Goal: Task Accomplishment & Management: Manage account settings

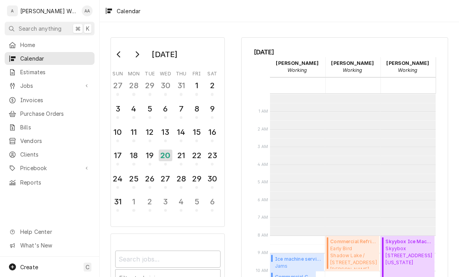
scroll to position [142, 0]
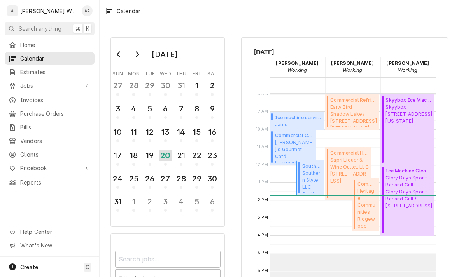
click at [312, 177] on span "Southern Style LLC Southern Style Fremon / 648 N Broad St, Fremont, NE 68025" at bounding box center [311, 182] width 19 height 24
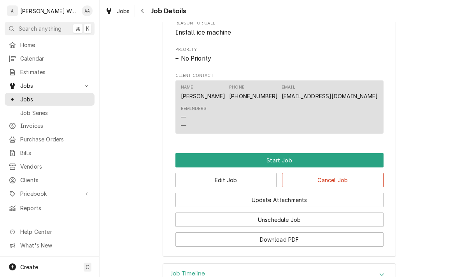
scroll to position [360, 0]
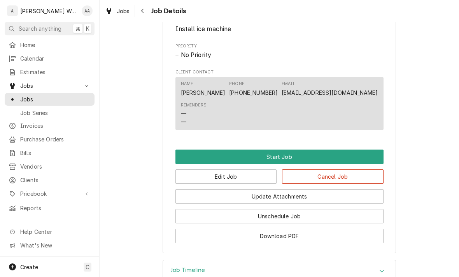
click at [365, 162] on button "Start Job" at bounding box center [279, 157] width 208 height 14
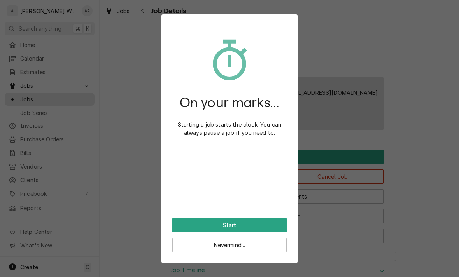
click at [271, 224] on button "Start" at bounding box center [229, 225] width 114 height 14
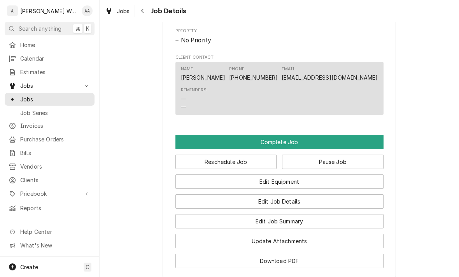
scroll to position [408, 0]
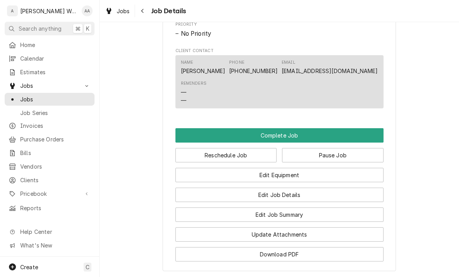
click at [365, 139] on button "Complete Job" at bounding box center [279, 135] width 208 height 14
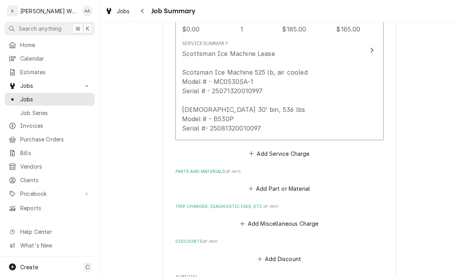
scroll to position [262, 0]
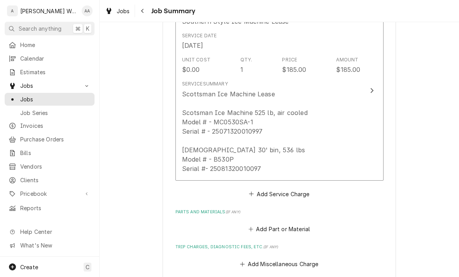
click at [365, 149] on button "Short Description Southern Style Ice Machine Lease Service Date Aug 20, 2025 Un…" at bounding box center [279, 91] width 208 height 180
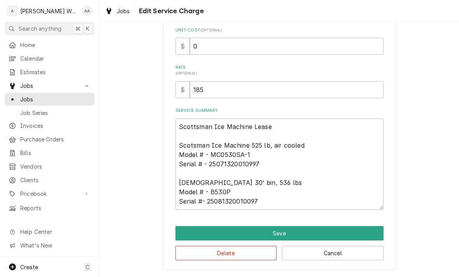
scroll to position [81, 0]
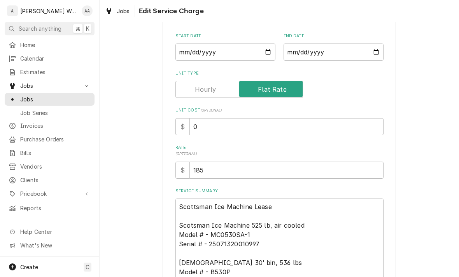
type textarea "x"
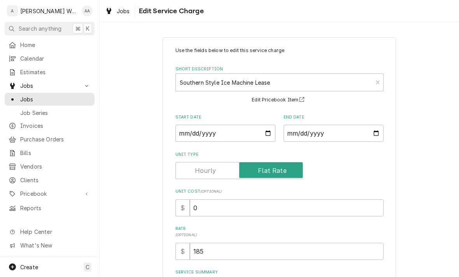
click at [185, 167] on input "Unit Type" at bounding box center [239, 170] width 121 height 17
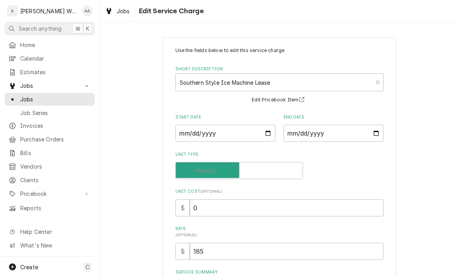
checkbox input "false"
type textarea "x"
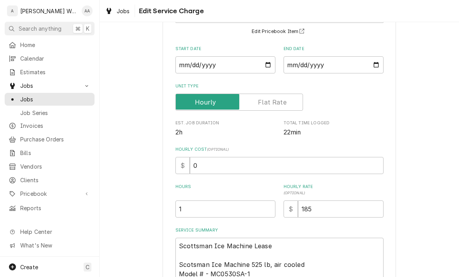
scroll to position [70, 0]
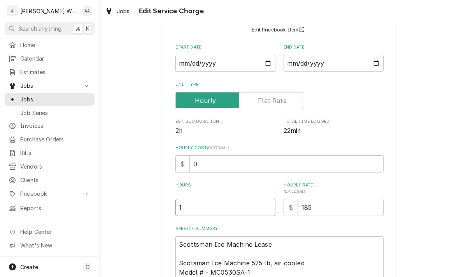
click at [195, 211] on input "1" at bounding box center [225, 207] width 100 height 17
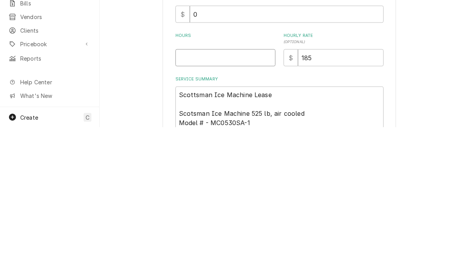
type textarea "x"
type input "2"
type textarea "x"
type input "2"
click at [308, 237] on textarea "Scottsman Ice Machine Lease Scotsman Ice Machine 525 lb, air cooled Model # - M…" at bounding box center [279, 282] width 208 height 91
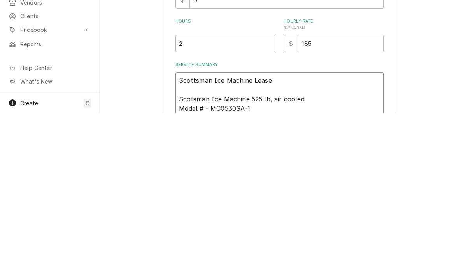
type textarea "Scottsman Ice Machine Lease Scotsman Ice Machine 525 lb, air cooled Model # - M…"
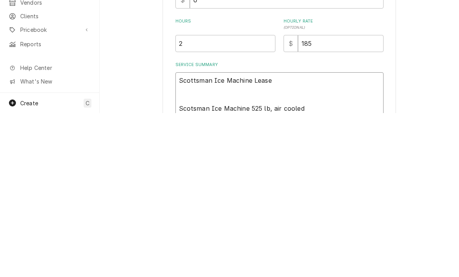
type textarea "x"
type textarea "Scottsman Ice Machine Lease Scotsman Ice Machine 525 lb, air cooled Model # - M…"
type textarea "x"
type textarea "Scottsman Ice Machine Lease F Scotsman Ice Machine 525 lb, air cooled Model # -…"
type textarea "x"
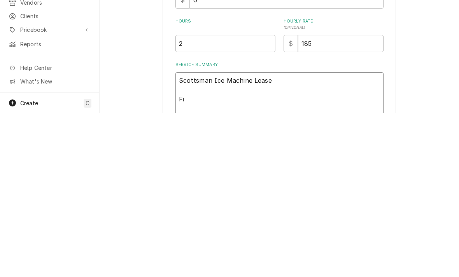
type textarea "Scottsman Ice Machine Lease Fir Scotsman Ice Machine 525 lb, air cooled Model #…"
type textarea "x"
type textarea "Scottsman Ice Machine Lease Firs Scotsman Ice Machine 525 lb, air cooled Model …"
type textarea "x"
type textarea "Scottsman Ice Machine Lease First Scotsman Ice Machine 525 lb, air cooled Model…"
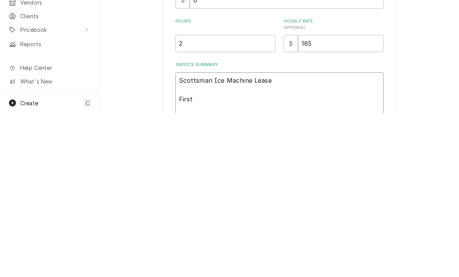
type textarea "x"
type textarea "Scottsman Ice Machine Lease First Scotsman Ice Machine 525 lb, air cooled Model…"
type textarea "x"
type textarea "Scottsman Ice Machine Lease First s Scotsman Ice Machine 525 lb, air cooled Mod…"
type textarea "x"
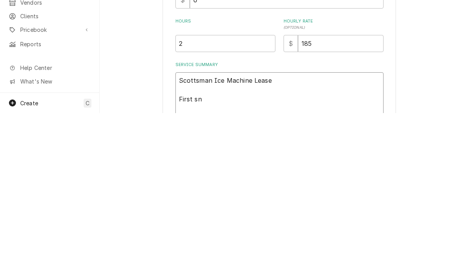
type textarea "Scottsman Ice Machine Lease First snd Scotsman Ice Machine 525 lb, air cooled M…"
type textarea "x"
type textarea "Scottsman Ice Machine Lease First and Scotsman Ice Machine 525 lb, air cooled M…"
type textarea "x"
type textarea "Scottsman Ice Machine Lease First and l Scotsman Ice Machine 525 lb, air cooled…"
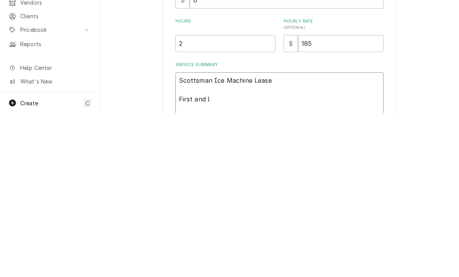
type textarea "x"
type textarea "Scottsman Ice Machine Lease First and la Scotsman Ice Machine 525 lb, air coole…"
type textarea "x"
type textarea "Scottsman Ice Machine Lease First and las Scotsman Ice Machine 525 lb, air cool…"
type textarea "x"
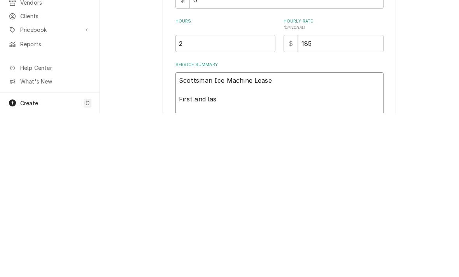
type textarea "Scottsman Ice Machine Lease First and last Scotsman Ice Machine 525 lb, air coo…"
type textarea "x"
type textarea "Scottsman Ice Machine Lease First and last Scotsman Ice Machine 525 lb, air coo…"
type textarea "x"
type textarea "Scottsman Ice Machine Lease First and last m Scotsman Ice Machine 525 lb, air c…"
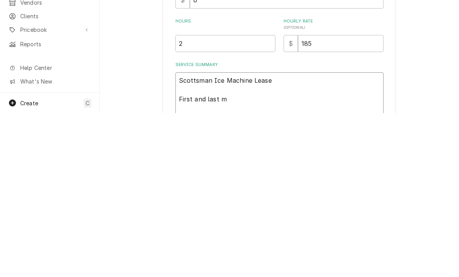
type textarea "x"
type textarea "Scottsman Ice Machine Lease First and last mo Scotsman Ice Machine 525 lb, air …"
type textarea "x"
type textarea "Scottsman Ice Machine Lease First and last mon Scotsman Ice Machine 525 lb, air…"
type textarea "x"
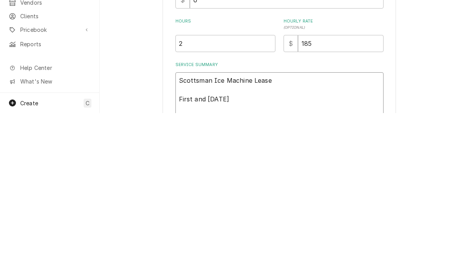
type textarea "Scottsman Ice Machine Lease First and last mont Scotsman Ice Machine 525 lb, ai…"
type textarea "x"
type textarea "Scottsman Ice Machine Lease First and last month Scotsman Ice Machine 525 lb, a…"
type textarea "x"
type textarea "Scottsman Ice Machine Lease First and last months Scotsman Ice Machine 525 lb, …"
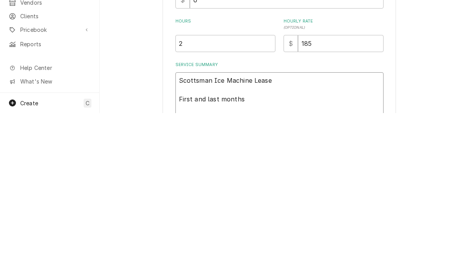
type textarea "x"
type textarea "Scottsman Ice Machine Lease First and last months Scotsman Ice Machine 525 lb, …"
type textarea "x"
type textarea "Scottsman Ice Machine Lease First and last months re Scotsman Ice Machine 525 l…"
type textarea "x"
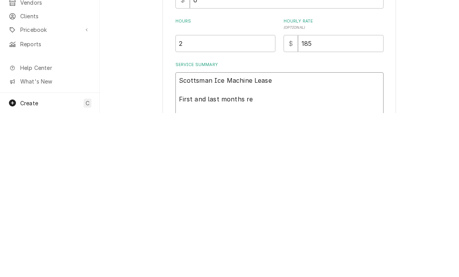
type textarea "Scottsman Ice Machine Lease First and last months ren Scotsman Ice Machine 525 …"
type textarea "x"
type textarea "Scottsman Ice Machine Lease First and last months rent Scotsman Ice Machine 525…"
type textarea "x"
type textarea "Scottsman Ice Machine Lease First and last months rent Scotsman Ice Machine 525…"
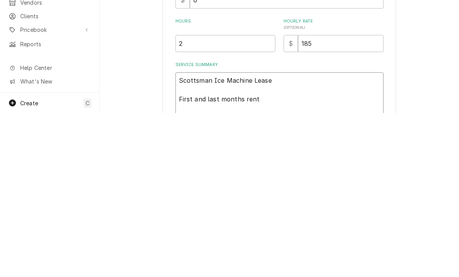
type textarea "x"
type textarea "Scottsman Ice Machine Lease First and last months rent. Scotsman Ice Machine 52…"
type textarea "x"
type textarea "Scottsman Ice Machine Lease First and last months rent. I Scotsman Ice Machine …"
type textarea "x"
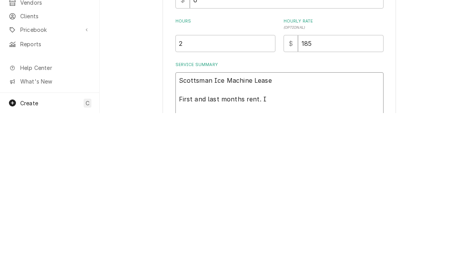
type textarea "Scottsman Ice Machine Lease First and last months rent. In Scotsman Ice Machine…"
type textarea "x"
type textarea "Scottsman Ice Machine Lease First and last months rent. Ins Scotsman Ice Machin…"
type textarea "x"
type textarea "Scottsman Ice Machine Lease First and last months rent. In Scotsman Ice Machine…"
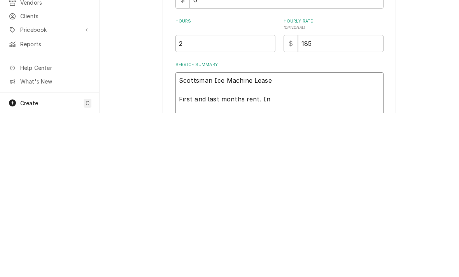
type textarea "x"
type textarea "Scottsman Ice Machine Lease First and last months rent. Scotsman Ice Machine 52…"
type textarea "x"
type textarea "Scottsman Ice Machine Lease IFirst and last months rent. Scotsman Ice Machine 5…"
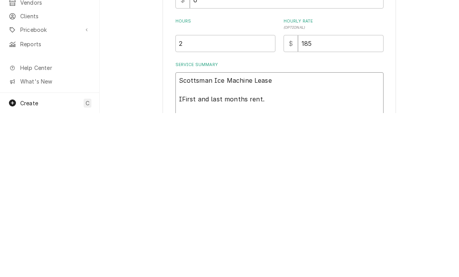
type textarea "x"
type textarea "Scottsman Ice Machine Lease InFirst and last months rent. Scotsman Ice Machine …"
type textarea "x"
type textarea "Scottsman Ice Machine Lease InsFirst and last months rent. Scotsman Ice Machine…"
type textarea "x"
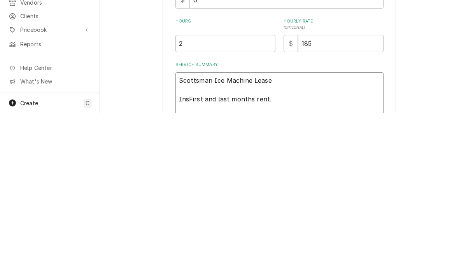
type textarea "Scottsman Ice Machine Lease InstFirst and last months rent. Scotsman Ice Machin…"
type textarea "x"
type textarea "Scottsman Ice Machine Lease InstaFirst and last months rent. Scotsman Ice Machi…"
type textarea "x"
type textarea "Scottsman Ice Machine Lease InstalFirst and last months rent. Scotsman Ice Mach…"
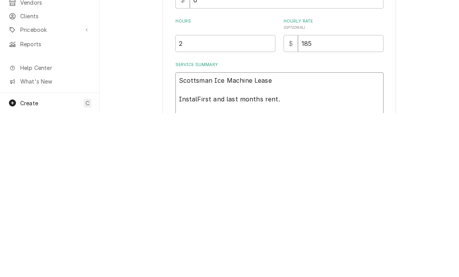
type textarea "x"
type textarea "Scottsman Ice Machine Lease InstallFirst and last months rent. Scotsman Ice Mac…"
type textarea "x"
type textarea "Scottsman Ice Machine Lease Install First and last months rent. Scotsman Ice Ma…"
type textarea "x"
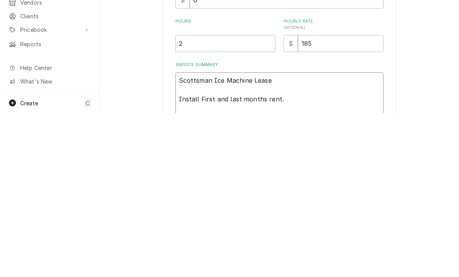
type textarea "Scottsman Ice Machine Lease Install.First and last months rent. Scotsman Ice Ma…"
type textarea "x"
type textarea "Scottsman Ice Machine Lease Install. First and last months rent. Scotsman Ice M…"
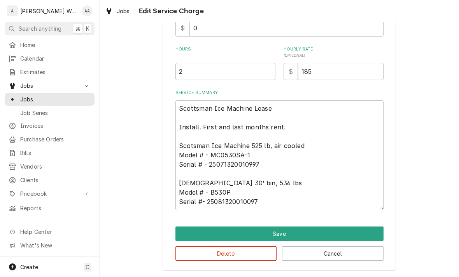
click at [199, 235] on button "Save" at bounding box center [279, 234] width 208 height 14
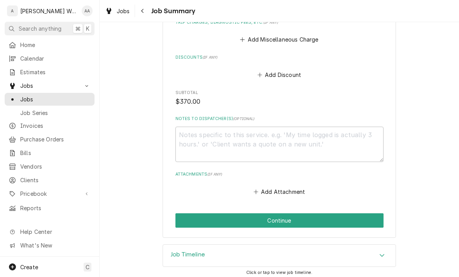
scroll to position [465, 0]
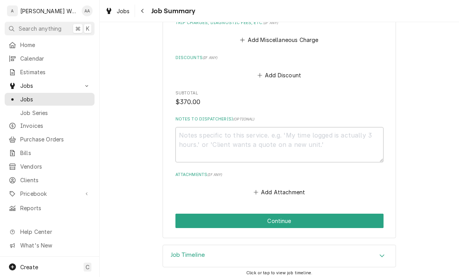
click at [186, 221] on button "Continue" at bounding box center [279, 221] width 208 height 14
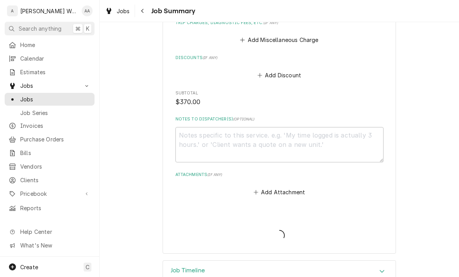
type textarea "x"
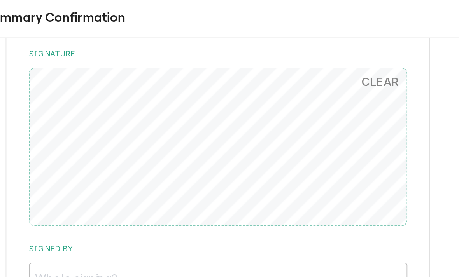
scroll to position [483, 0]
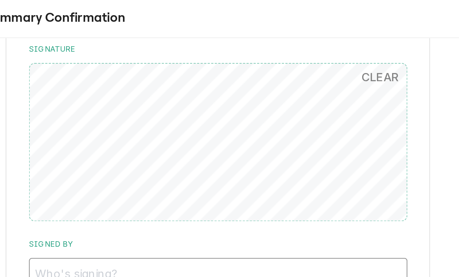
click at [208, 145] on input "Signed By" at bounding box center [279, 151] width 208 height 17
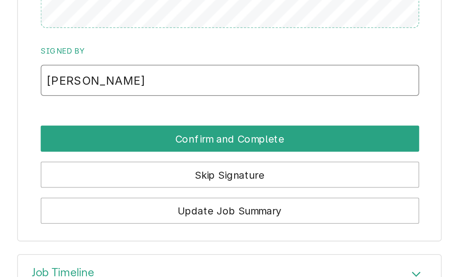
type input "Jason"
click at [175, 177] on button "Confirm and Complete" at bounding box center [279, 184] width 208 height 14
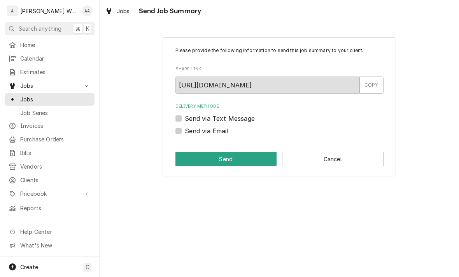
click at [358, 165] on button "Cancel" at bounding box center [333, 159] width 102 height 14
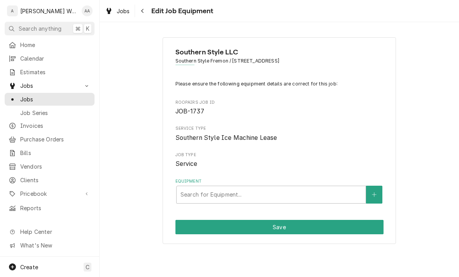
click at [331, 203] on div "Southern Style LLC Southern Style Fremon / 648 N Broad St, Fremont, NE 68025 Pl…" at bounding box center [279, 140] width 233 height 207
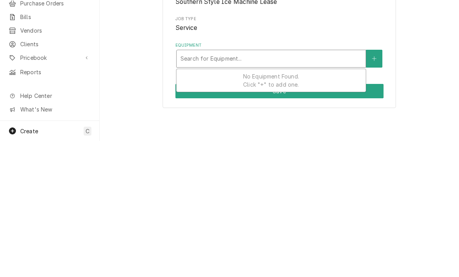
click at [377, 192] on icon "Create New Equipment" at bounding box center [374, 194] width 5 height 5
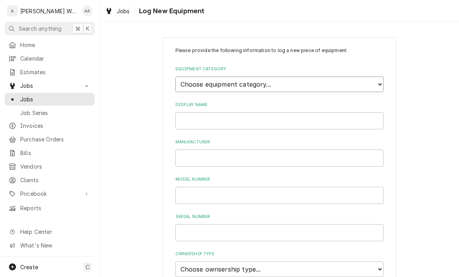
click at [190, 81] on select "Choose equipment category... Ice Machines Refrigeration Beverage Equipment Work…" at bounding box center [279, 85] width 208 height 16
select select "3"
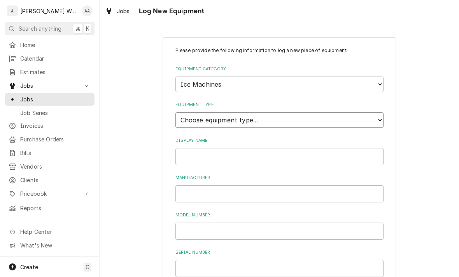
click at [187, 112] on select "Choose equipment type... Ice Bin Ice Dispenser Ice Maker Ice Merchandiser" at bounding box center [279, 120] width 208 height 16
select select "18"
click at [185, 148] on input "Display Name" at bounding box center [279, 156] width 208 height 17
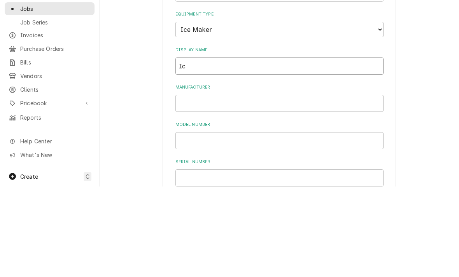
type input "I"
type input "Leased Ice Machine"
click at [182, 186] on input "Manufacturer" at bounding box center [279, 194] width 208 height 17
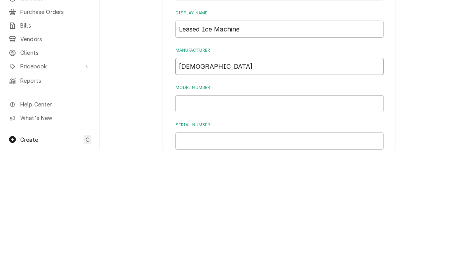
type input "Scotsman"
click at [182, 223] on input "Model Number" at bounding box center [279, 231] width 208 height 17
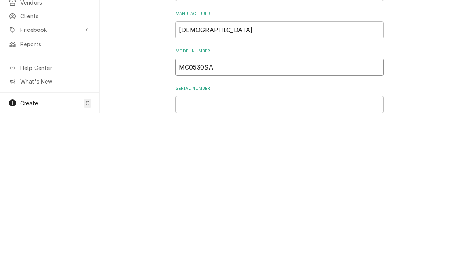
type input "MC0530SA"
click at [183, 260] on input "Serial Number" at bounding box center [279, 268] width 208 height 17
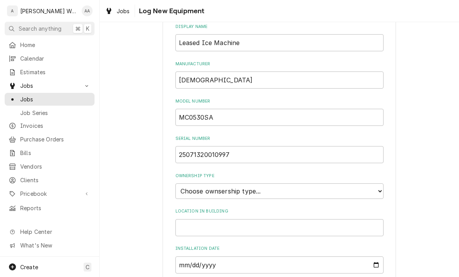
scroll to position [114, 0]
type input "25071320010997"
click at [183, 184] on select "Choose ownsership type... Unknown Owned Leased Rented" at bounding box center [279, 192] width 208 height 16
select select "2"
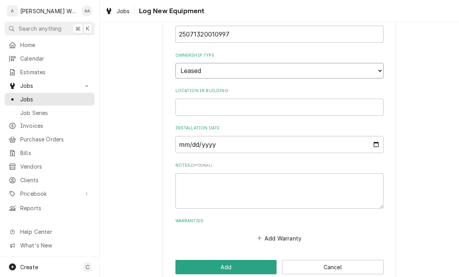
scroll to position [234, 0]
click at [190, 137] on input "Installation Date" at bounding box center [279, 145] width 208 height 17
type input "2025-08-20"
click at [188, 261] on button "Add" at bounding box center [226, 268] width 102 height 14
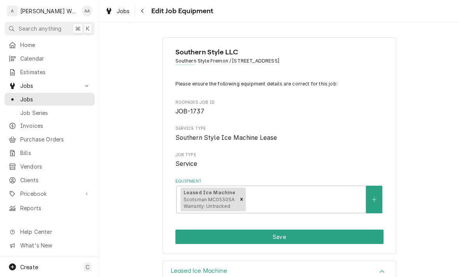
click at [337, 239] on button "Save" at bounding box center [279, 237] width 208 height 14
